Goal: Task Accomplishment & Management: Manage account settings

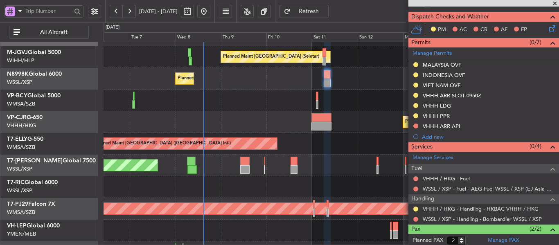
scroll to position [274, 0]
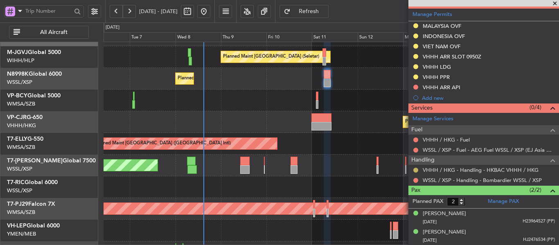
click at [413, 170] on button at bounding box center [415, 170] width 5 height 5
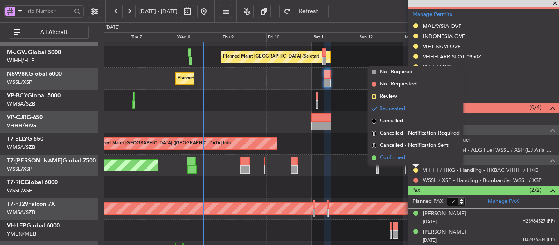
click at [375, 157] on span at bounding box center [373, 157] width 5 height 5
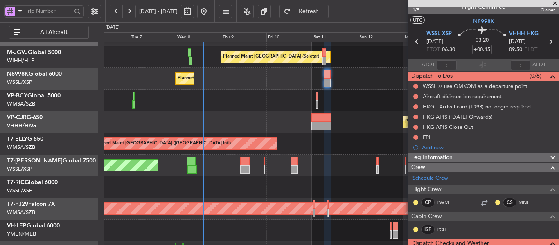
scroll to position [0, 0]
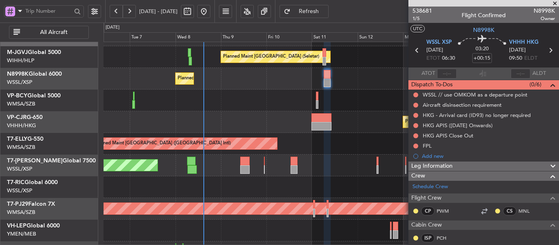
click at [546, 51] on icon at bounding box center [550, 50] width 11 height 11
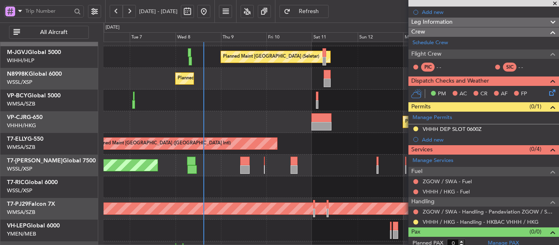
scroll to position [98, 0]
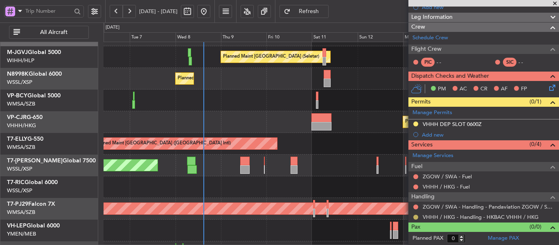
click at [416, 218] on button at bounding box center [415, 217] width 5 height 5
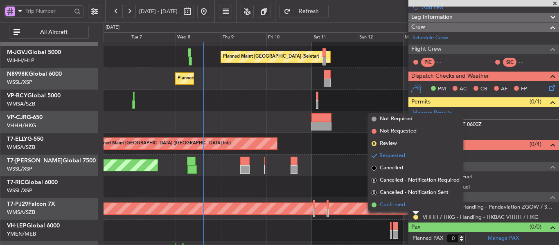
click at [374, 204] on span at bounding box center [373, 204] width 5 height 5
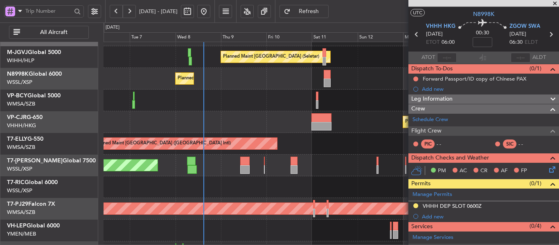
scroll to position [0, 0]
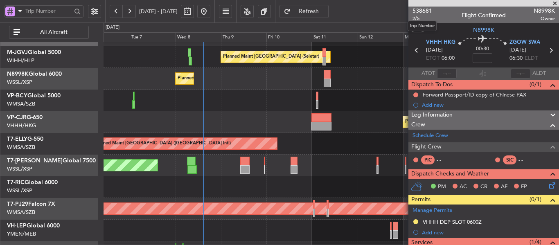
click at [415, 20] on mat-tooltip-component "Trip Number" at bounding box center [422, 26] width 40 height 22
click at [418, 18] on span "2/5" at bounding box center [422, 18] width 20 height 7
click at [547, 52] on icon at bounding box center [550, 50] width 11 height 11
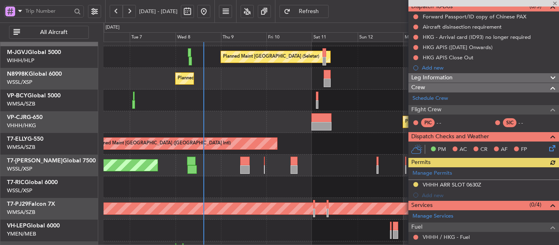
scroll to position [139, 0]
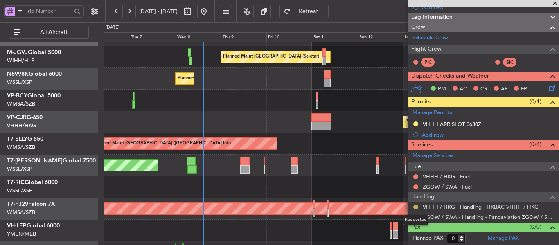
click at [414, 206] on button at bounding box center [415, 206] width 5 height 5
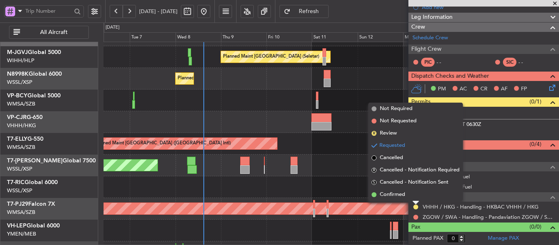
click at [375, 194] on span at bounding box center [373, 194] width 5 height 5
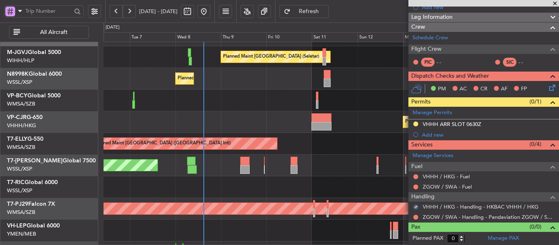
scroll to position [0, 0]
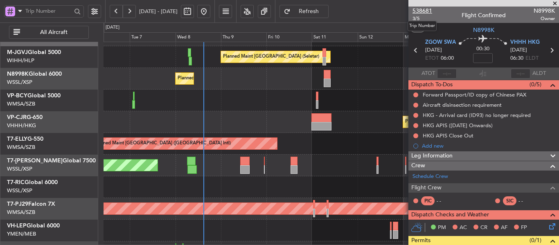
click at [425, 11] on span "538681" at bounding box center [422, 11] width 20 height 9
click at [413, 19] on span "3/5" at bounding box center [422, 18] width 20 height 7
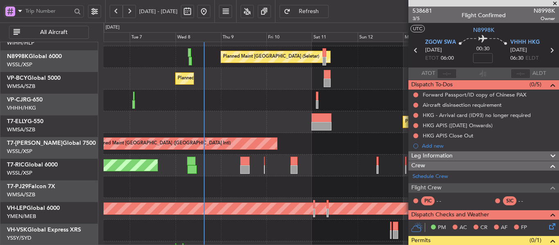
click at [262, 178] on div at bounding box center [330, 187] width 455 height 22
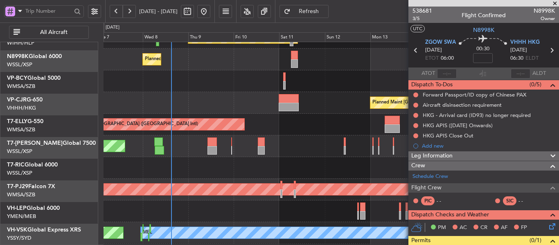
scroll to position [37, 0]
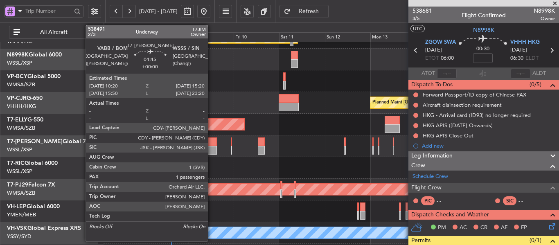
click at [211, 147] on div at bounding box center [212, 150] width 10 height 9
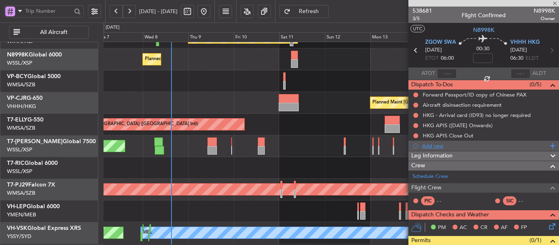
type input "1"
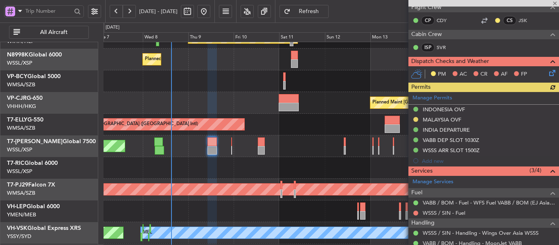
scroll to position [164, 0]
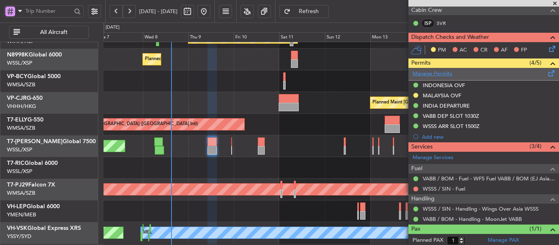
click at [434, 74] on link "Manage Permits" at bounding box center [432, 74] width 40 height 8
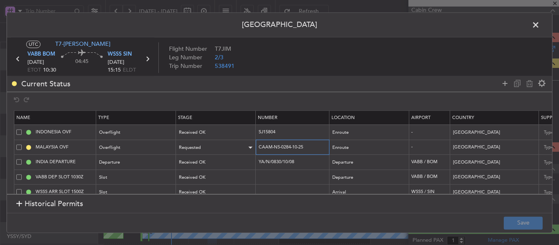
drag, startPoint x: 318, startPoint y: 145, endPoint x: 238, endPoint y: 146, distance: 80.1
click at [238, 146] on tr "MALAYSIA OVF Overflight Requested CAAM-NS-0284-10-25 Enroute - [GEOGRAPHIC_DATA…" at bounding box center [535, 147] width 1043 height 15
paste input "41"
type input "CAAM-NS-0414-10-25"
click at [220, 146] on div "Requested" at bounding box center [213, 147] width 68 height 12
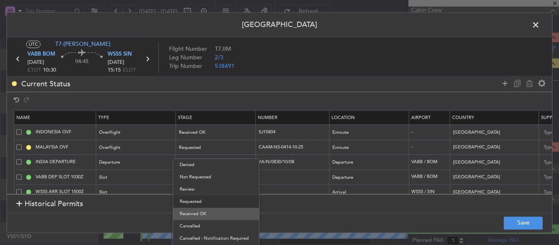
click at [213, 211] on span "Received OK" at bounding box center [215, 214] width 73 height 12
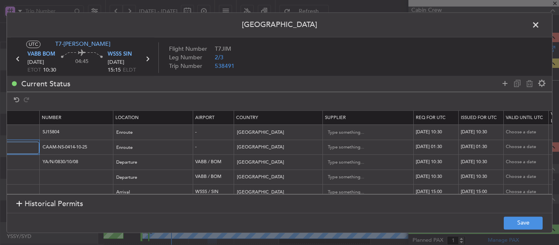
scroll to position [0, 285]
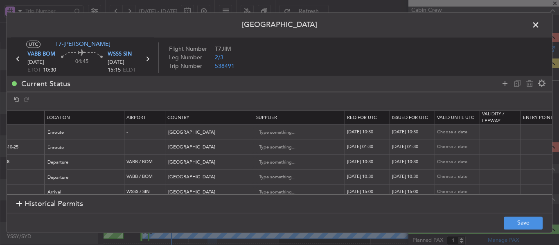
click at [349, 148] on div "[DATE] 01:30" at bounding box center [368, 147] width 43 height 7
select select "10"
select select "2025"
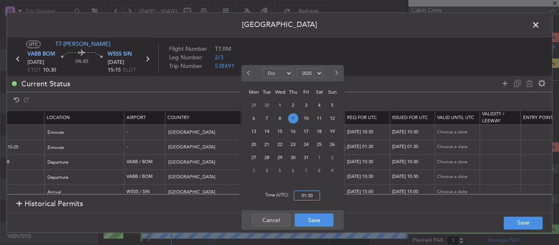
click at [304, 195] on input "01:30" at bounding box center [307, 196] width 26 height 10
type input "10:30"
click at [310, 223] on button "Save" at bounding box center [313, 219] width 39 height 13
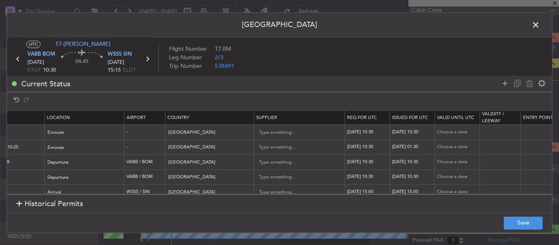
click at [399, 148] on div "[DATE] 01:30" at bounding box center [413, 147] width 43 height 7
select select "10"
select select "2025"
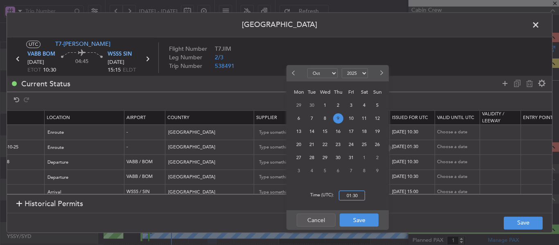
click at [357, 192] on input "01:30" at bounding box center [352, 196] width 26 height 10
type input "10:30"
click at [357, 217] on button "Save" at bounding box center [358, 219] width 39 height 13
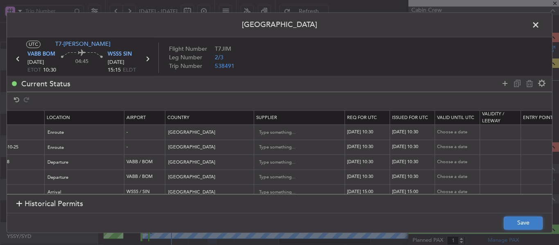
click at [516, 225] on button "Save" at bounding box center [522, 222] width 39 height 13
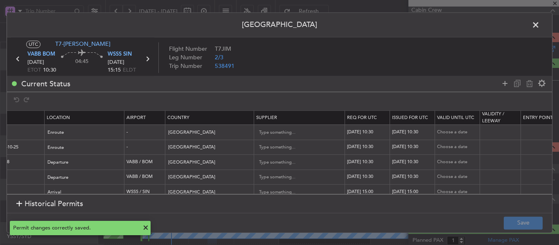
click at [149, 58] on icon at bounding box center [147, 59] width 11 height 11
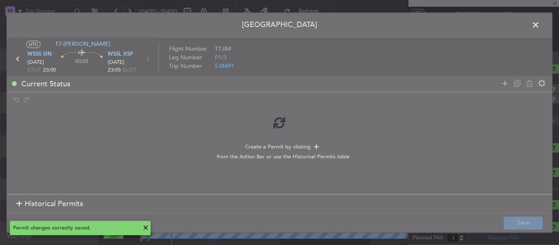
type input "0"
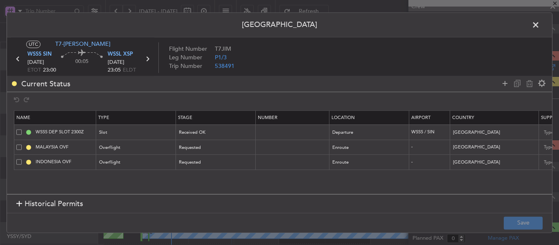
scroll to position [0, 0]
click at [278, 148] on input "text" at bounding box center [293, 147] width 71 height 7
paste input "CAAM-NS-0414-10-25"
type input "CAAM-NS-0414-10-25"
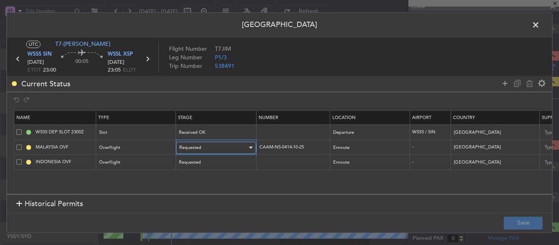
click at [236, 147] on div "Requested" at bounding box center [213, 147] width 68 height 12
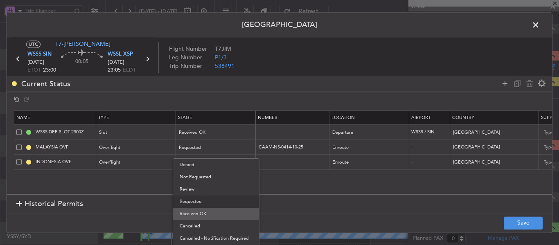
click at [212, 213] on span "Received OK" at bounding box center [215, 214] width 73 height 12
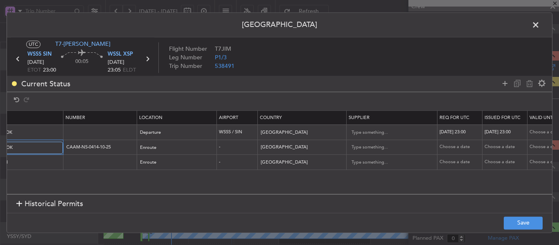
scroll to position [0, 269]
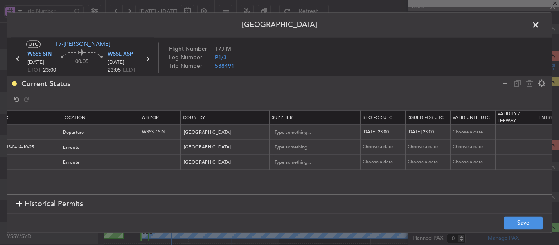
click at [377, 147] on div "Choose a date" at bounding box center [383, 147] width 43 height 7
select select "10"
select select "2025"
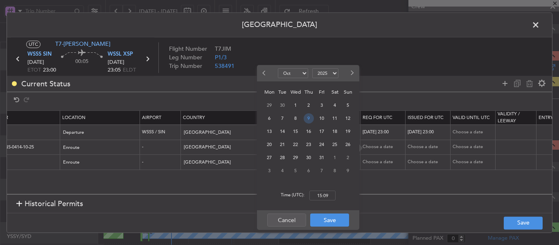
click at [306, 122] on span "9" at bounding box center [308, 118] width 10 height 10
click at [323, 195] on input "00:00" at bounding box center [322, 196] width 26 height 10
type input "23:00"
click at [330, 222] on button "Save" at bounding box center [329, 219] width 39 height 13
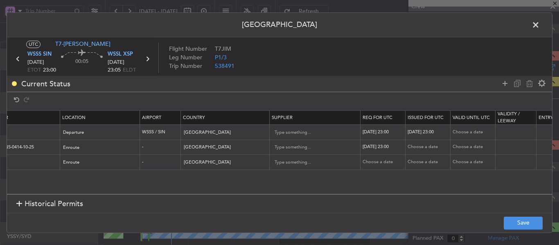
click at [426, 141] on td "Choose a date" at bounding box center [427, 147] width 45 height 15
click at [422, 145] on div "Choose a date" at bounding box center [428, 147] width 43 height 7
select select "10"
select select "2025"
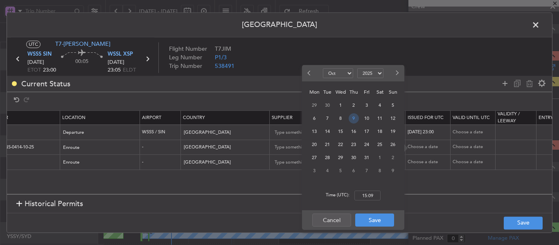
click at [353, 115] on span "9" at bounding box center [353, 118] width 10 height 10
click at [361, 196] on input "00:00" at bounding box center [367, 196] width 26 height 10
type input "23:00"
click at [372, 221] on button "Save" at bounding box center [374, 219] width 39 height 13
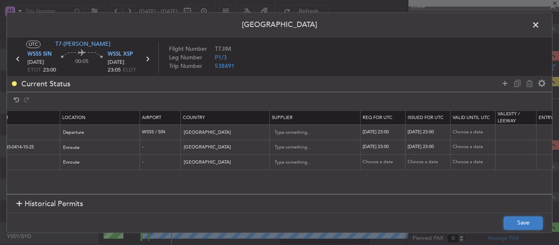
click at [522, 223] on button "Save" at bounding box center [522, 222] width 39 height 13
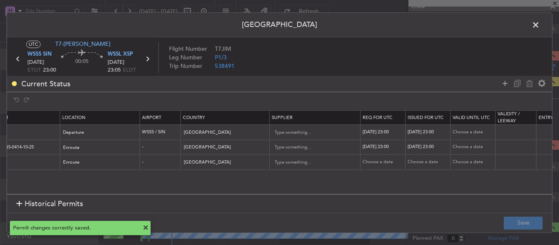
click at [539, 27] on span at bounding box center [539, 27] width 0 height 16
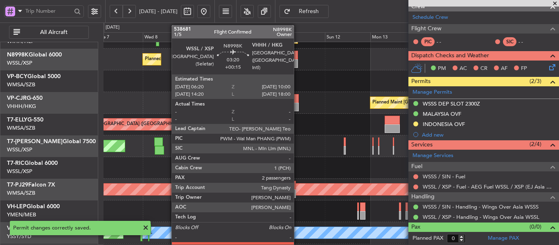
click at [297, 53] on div at bounding box center [294, 55] width 7 height 9
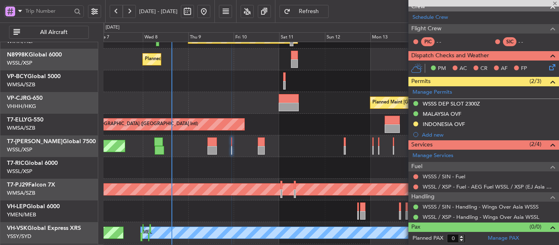
type input "+00:15"
type input "2"
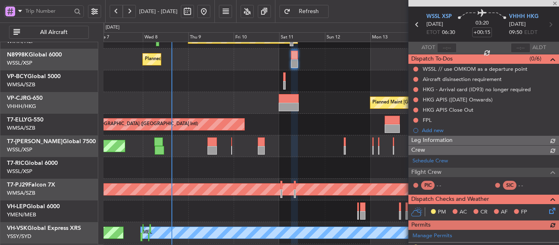
scroll to position [169, 0]
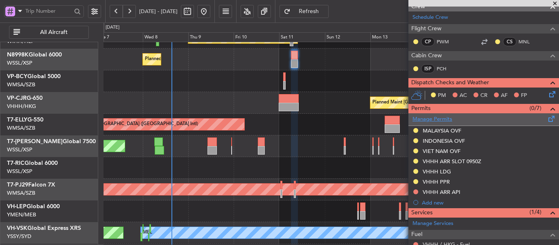
click at [439, 119] on link "Manage Permits" at bounding box center [432, 119] width 40 height 8
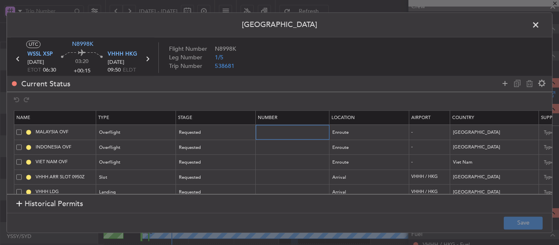
click at [284, 130] on input "text" at bounding box center [293, 132] width 71 height 7
paste input "CAAM-NS-0419-10-25"
type input "CAAM-NS-0419-10-25"
click at [245, 132] on div "Requested" at bounding box center [213, 133] width 68 height 12
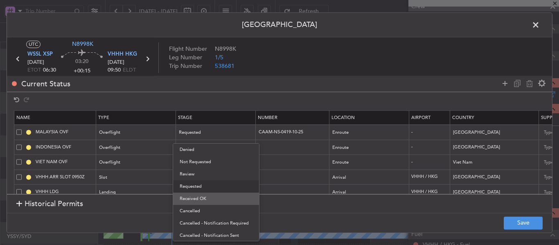
click at [222, 202] on span "Received OK" at bounding box center [215, 199] width 73 height 12
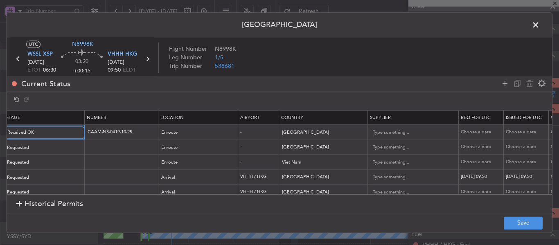
scroll to position [0, 305]
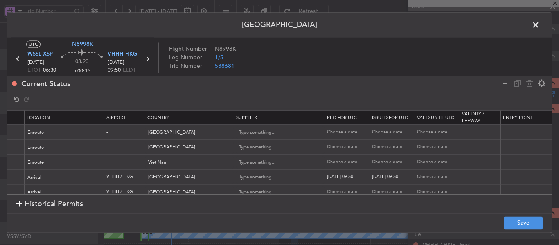
click at [336, 130] on div "Choose a date" at bounding box center [348, 132] width 43 height 7
select select "10"
select select "2025"
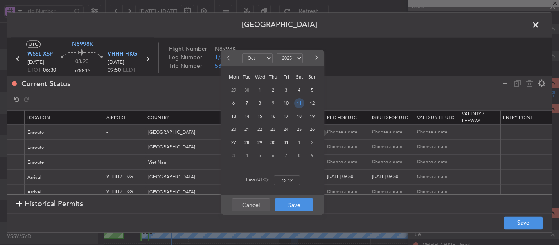
click at [300, 105] on span "11" at bounding box center [299, 103] width 10 height 10
click at [285, 178] on input "00:00" at bounding box center [287, 180] width 26 height 10
type input "06:30"
click at [282, 211] on button "Save" at bounding box center [293, 204] width 39 height 13
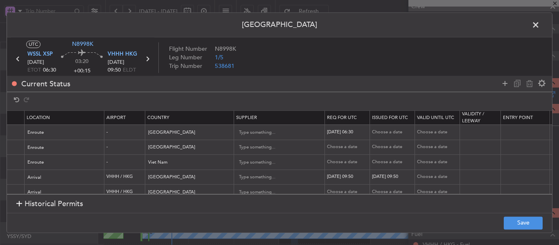
click at [380, 136] on td "Choose a date" at bounding box center [392, 132] width 45 height 15
click at [379, 132] on div "Choose a date" at bounding box center [393, 132] width 43 height 7
select select "10"
select select "2025"
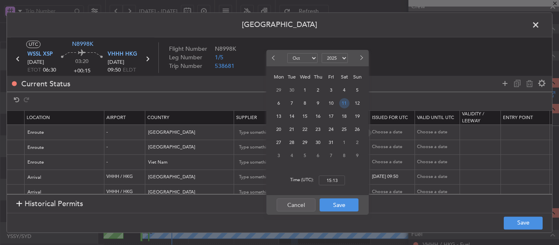
click at [342, 101] on span "11" at bounding box center [344, 103] width 10 height 10
click at [325, 180] on input "00:00" at bounding box center [332, 180] width 26 height 10
type input "06:30"
click at [337, 205] on button "Save" at bounding box center [338, 204] width 39 height 13
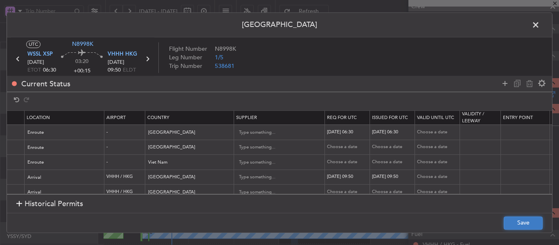
click at [506, 220] on button "Save" at bounding box center [522, 222] width 39 height 13
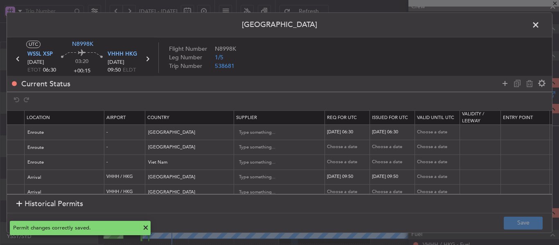
click at [539, 22] on span at bounding box center [539, 27] width 0 height 16
